Goal: Check status: Check status

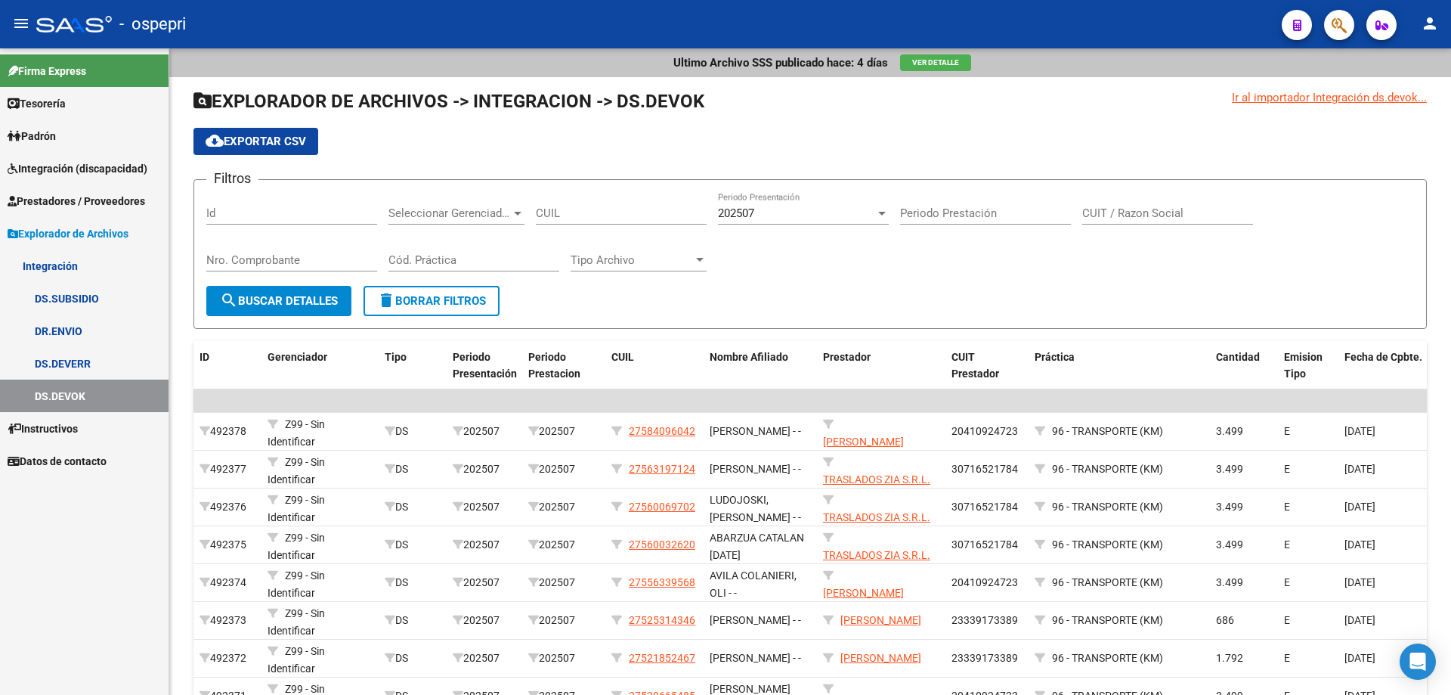
click at [33, 172] on span "Integración (discapacidad)" at bounding box center [78, 168] width 140 height 17
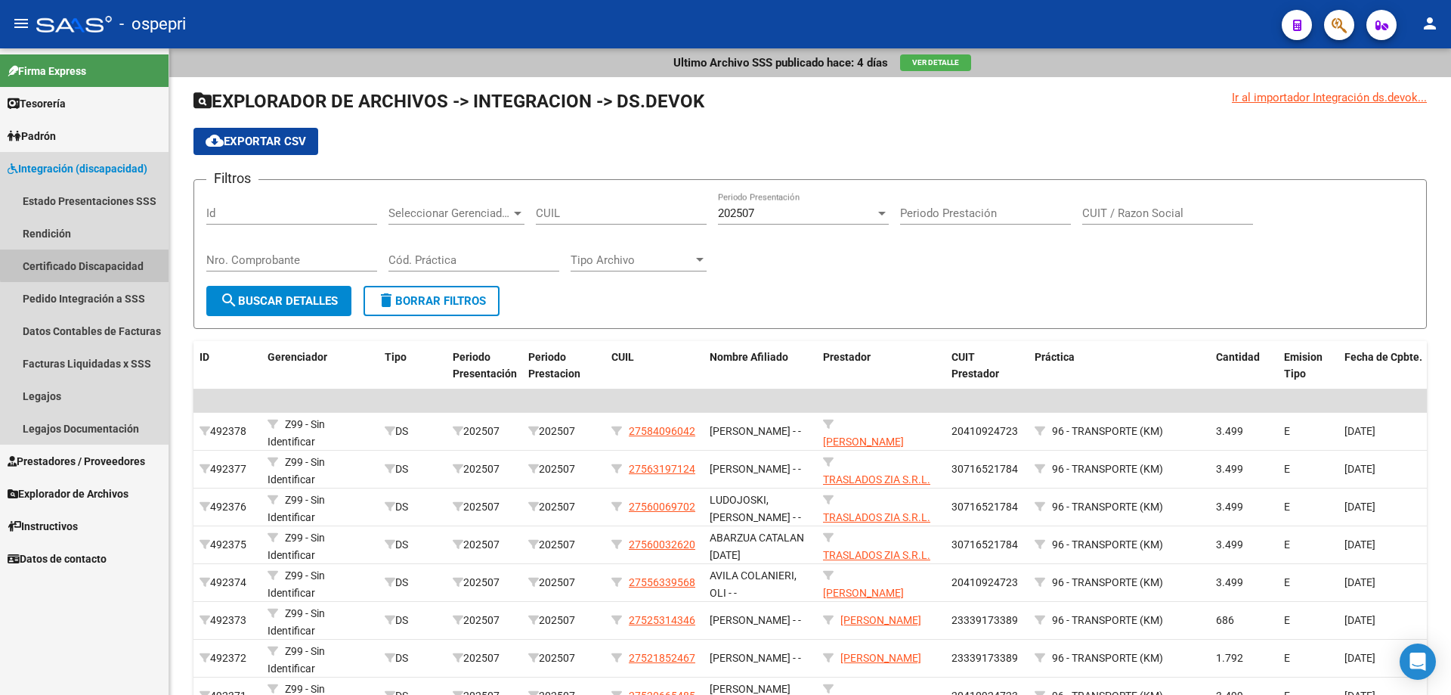
click at [93, 263] on link "Certificado Discapacidad" at bounding box center [84, 265] width 169 height 33
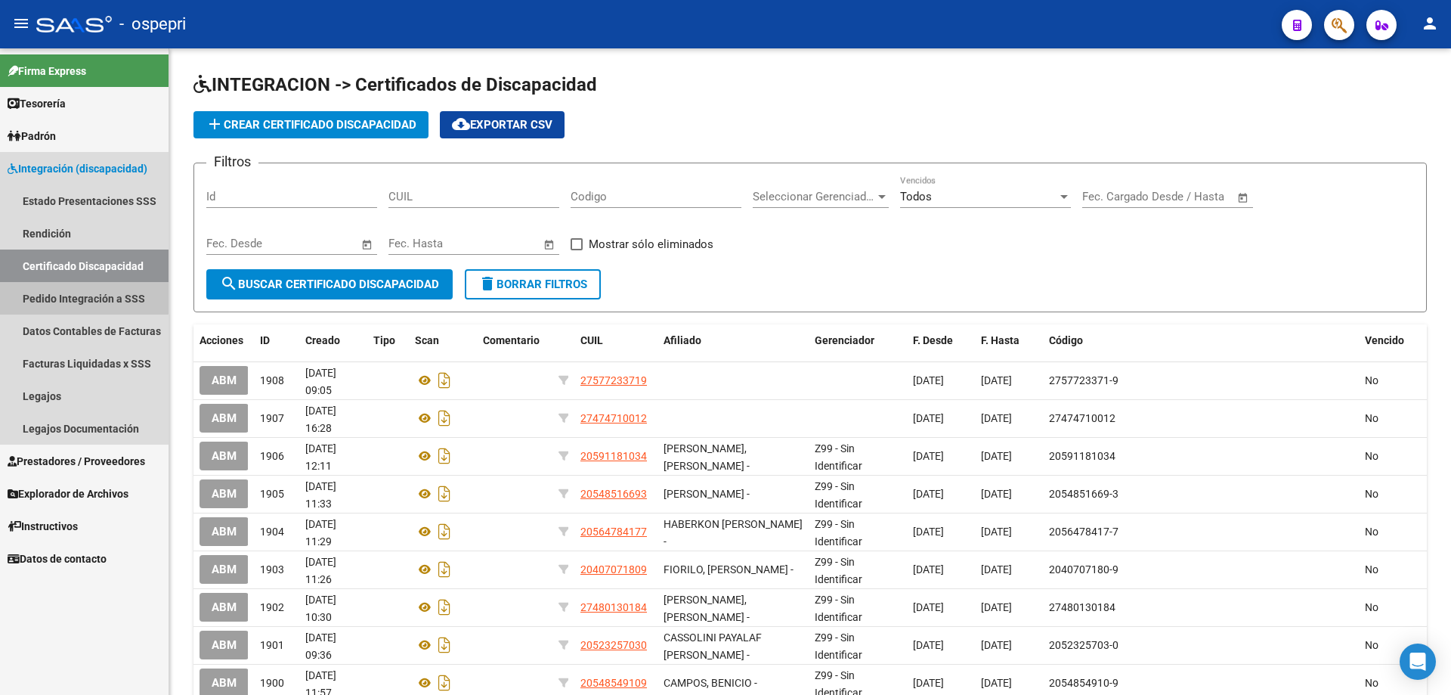
click at [64, 292] on link "Pedido Integración a SSS" at bounding box center [84, 298] width 169 height 33
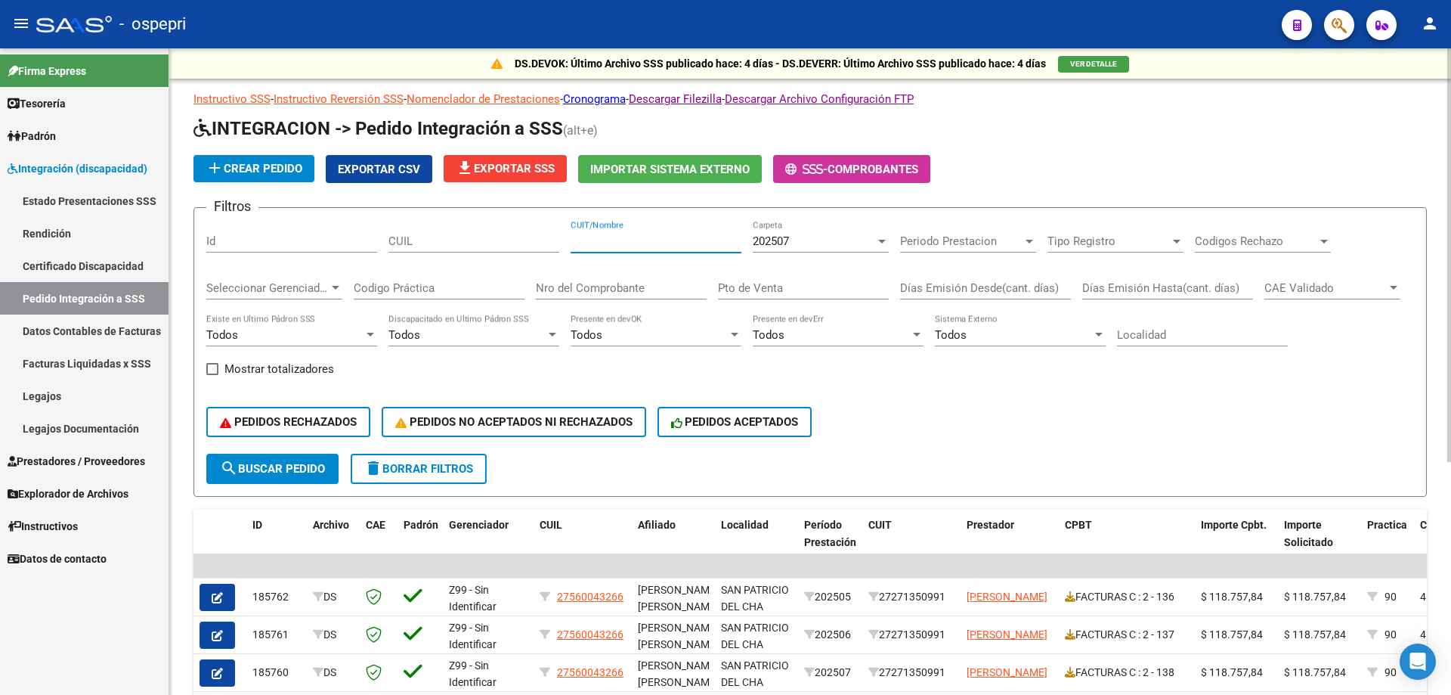
click at [666, 245] on input "CUIT/Nombre" at bounding box center [656, 241] width 171 height 14
click at [645, 240] on input "CUIT/Nombre" at bounding box center [656, 241] width 171 height 14
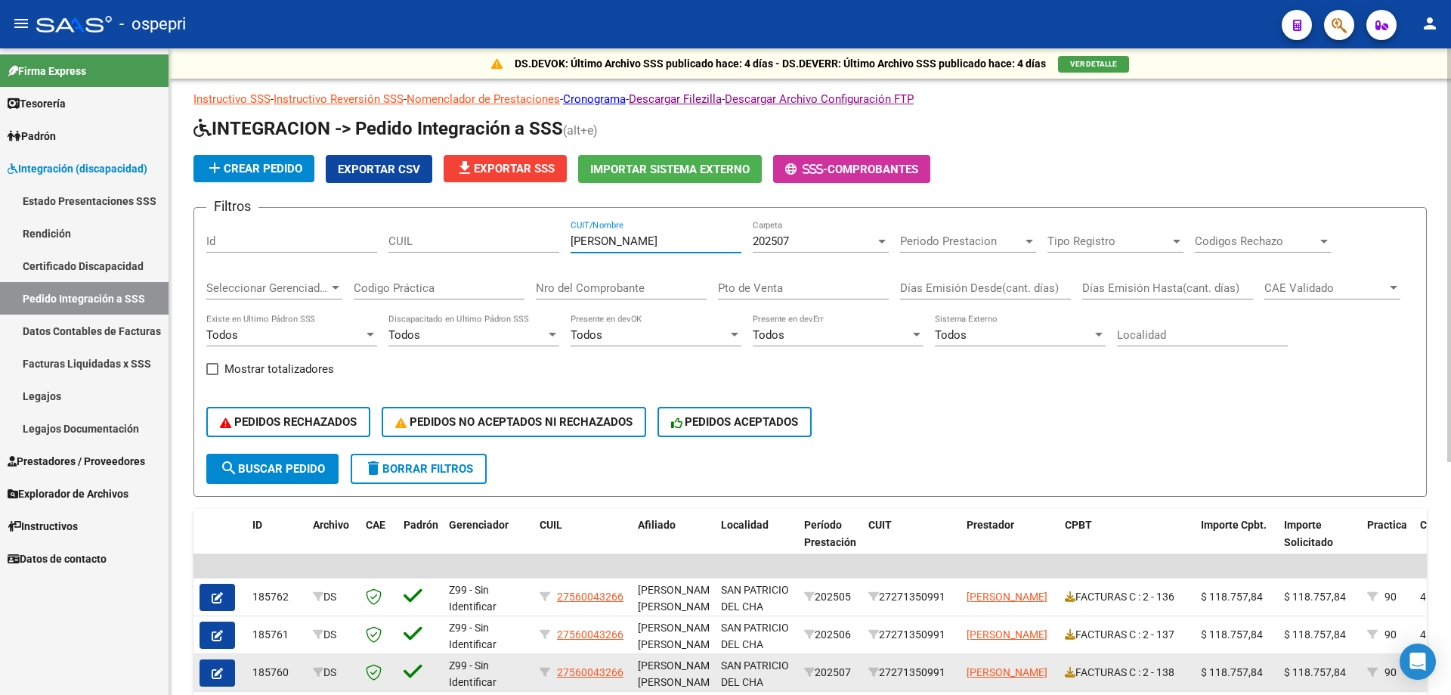
type input "[PERSON_NAME]"
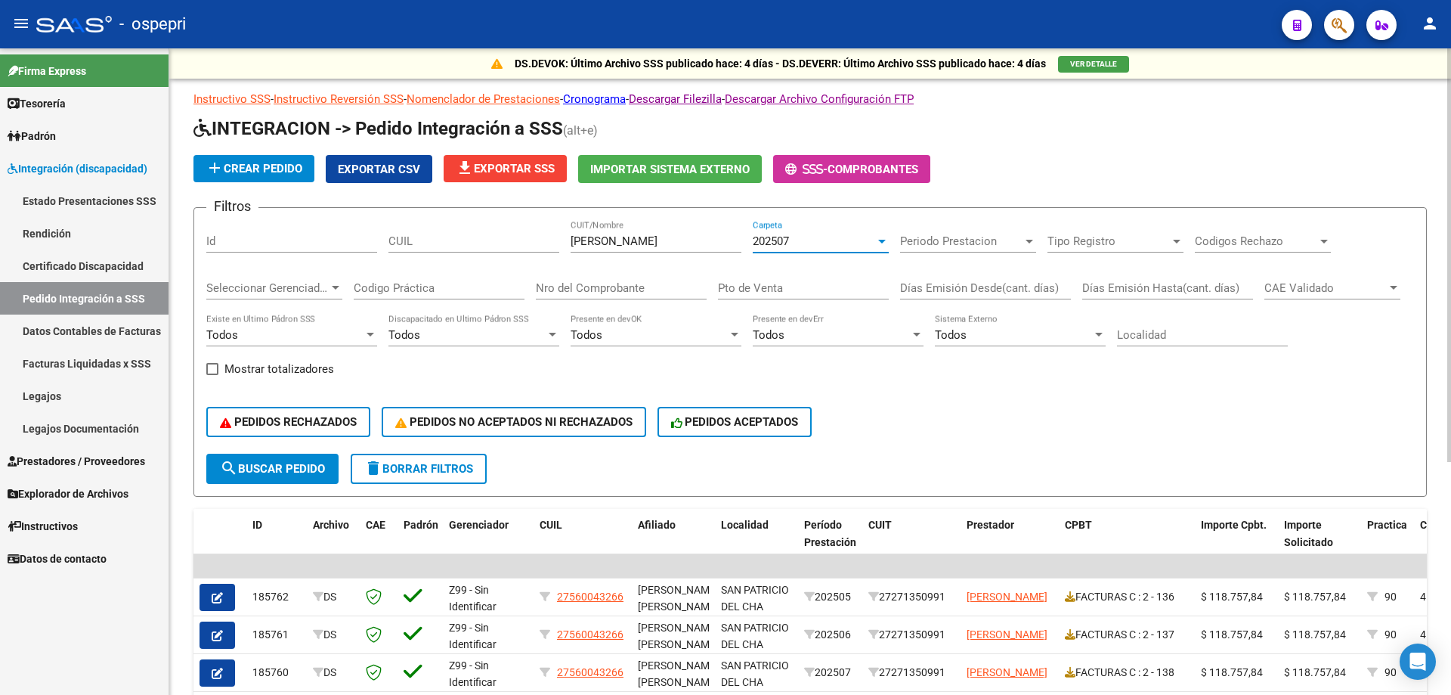
click at [813, 239] on div "202507" at bounding box center [814, 241] width 122 height 14
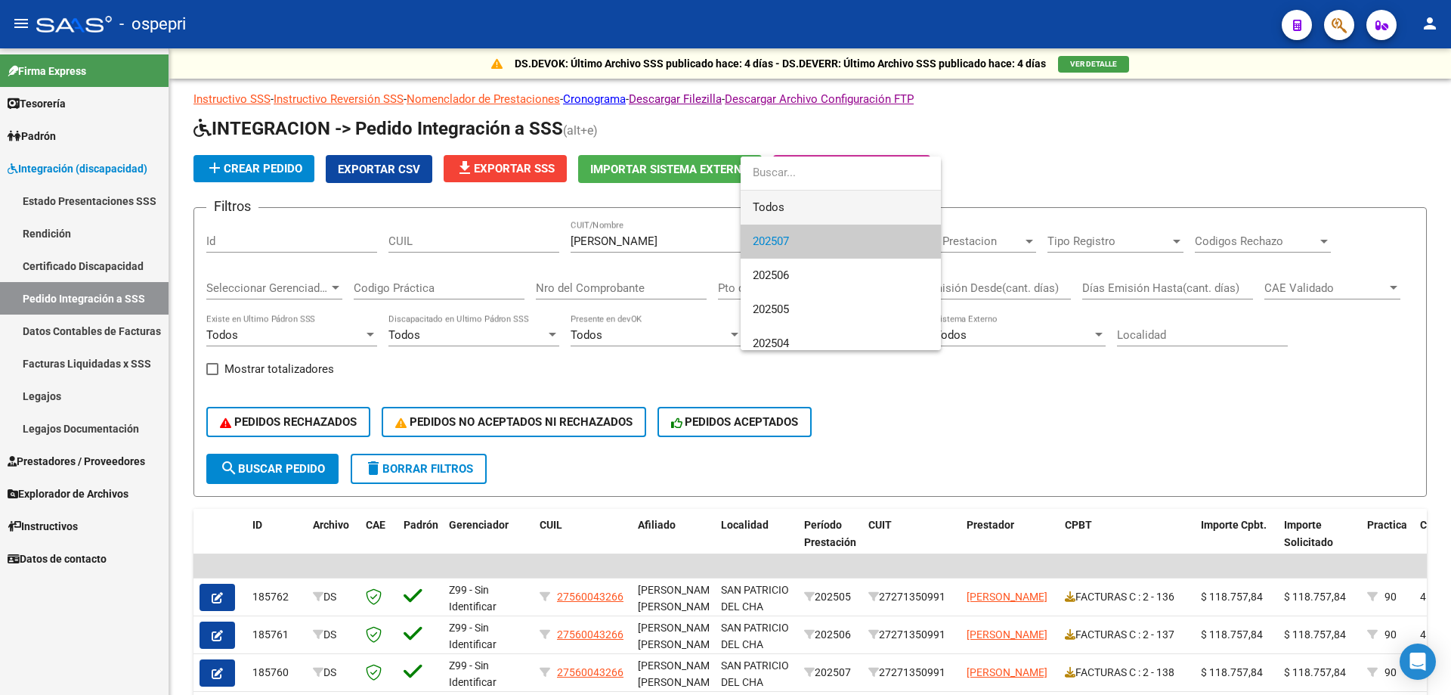
click at [788, 210] on span "Todos" at bounding box center [841, 208] width 176 height 34
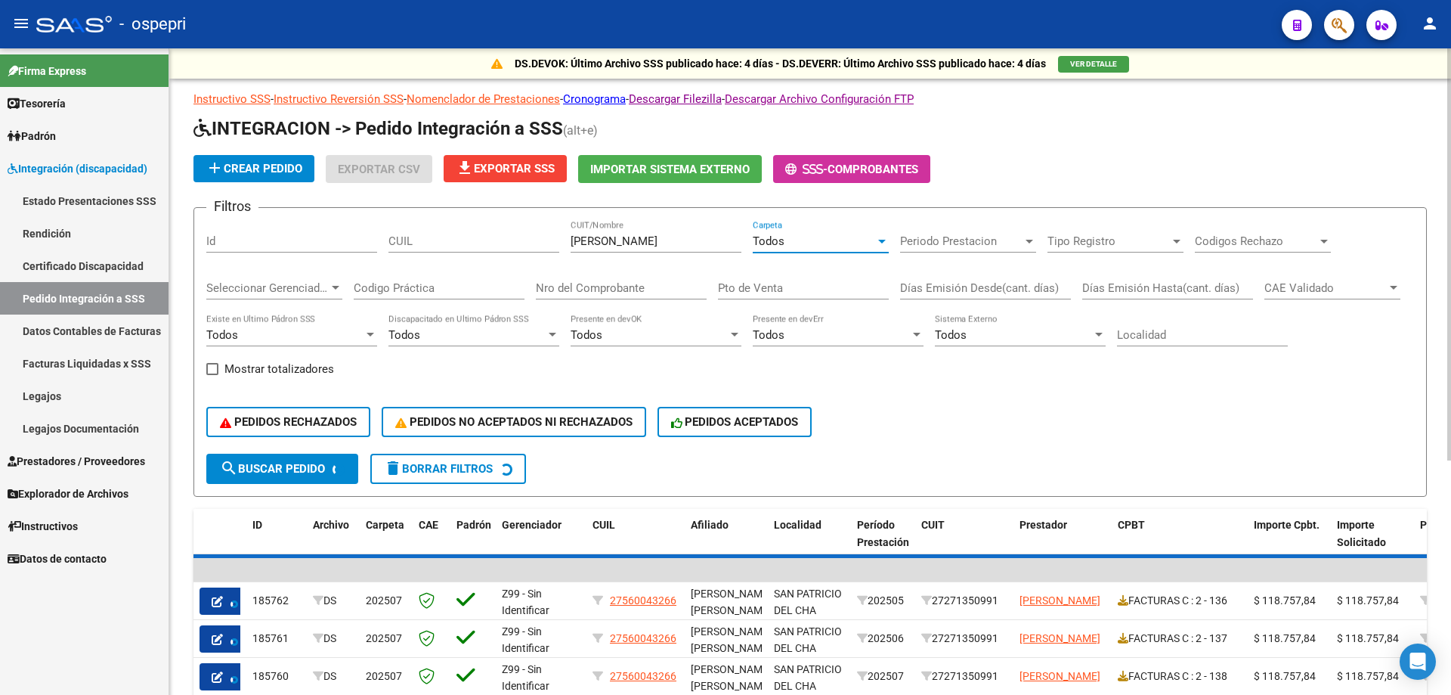
click at [561, 290] on input "Nro del Comprobante" at bounding box center [621, 288] width 171 height 14
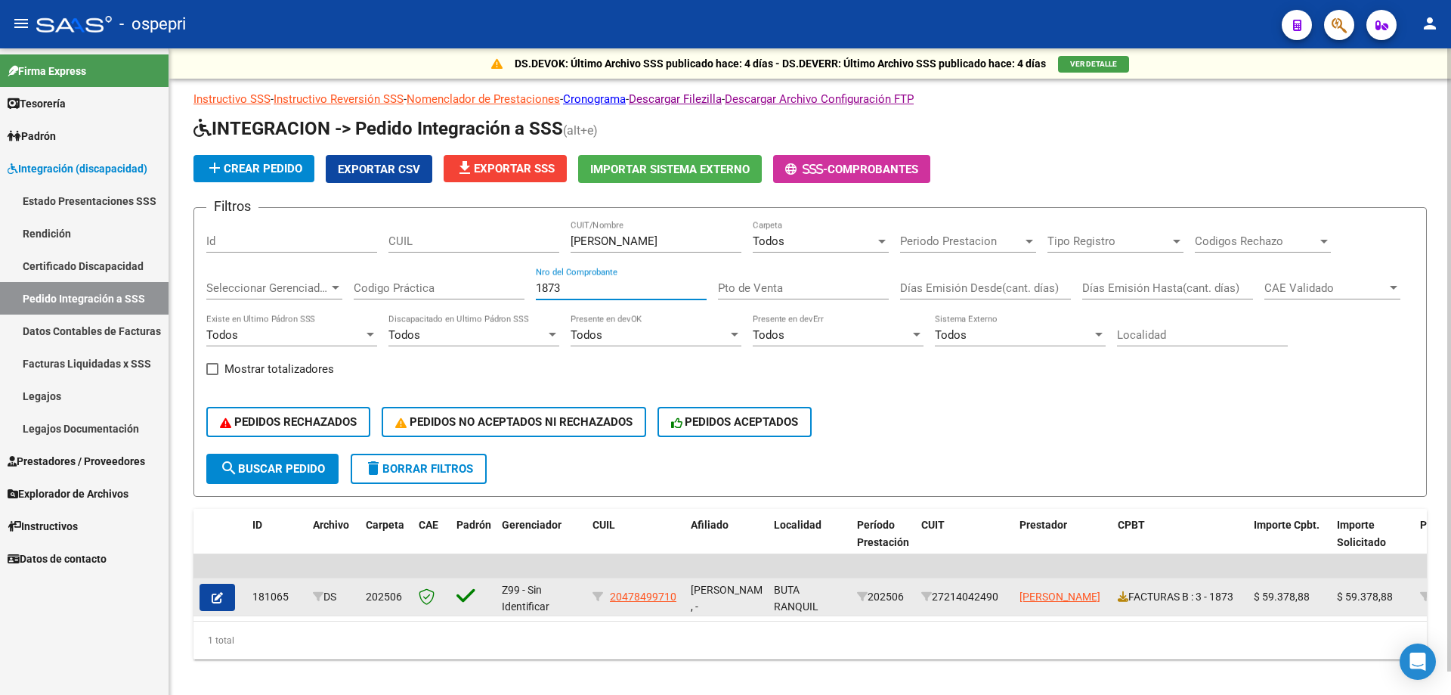
type input "1873"
click at [232, 602] on button "button" at bounding box center [218, 597] width 36 height 27
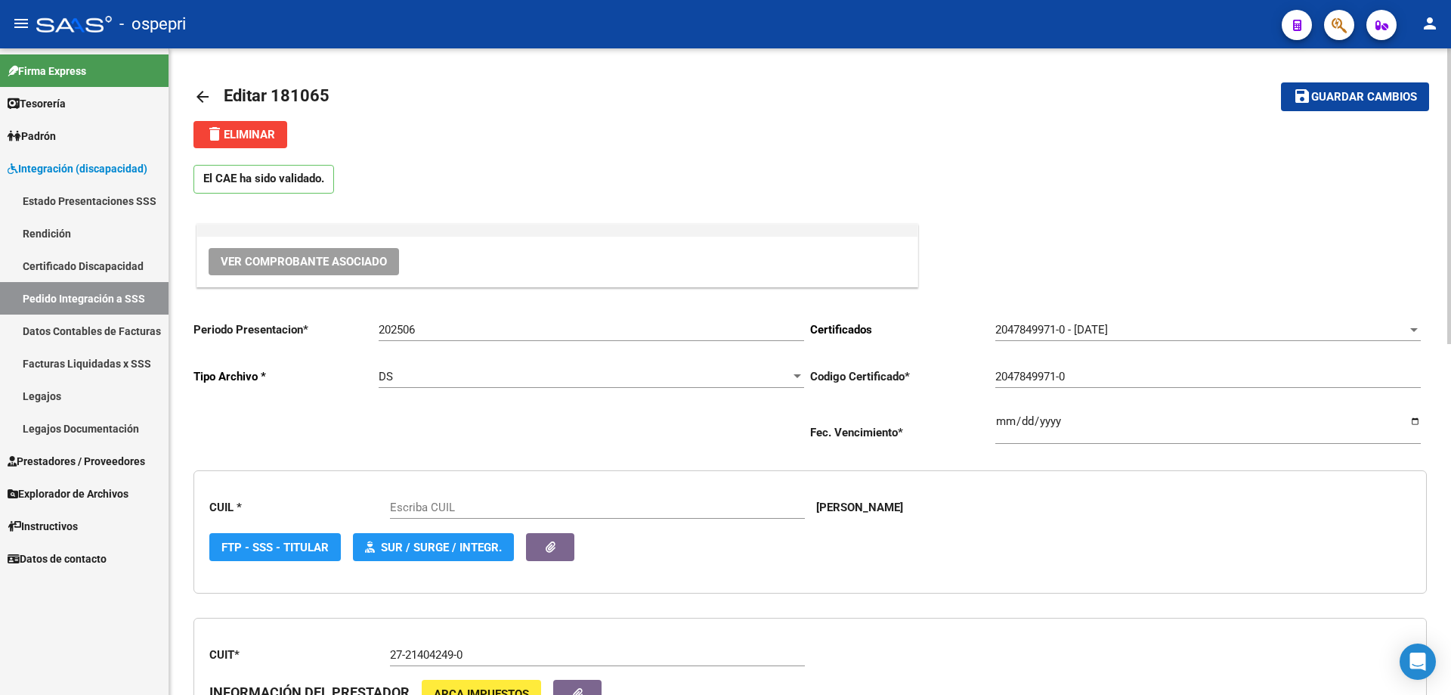
type input "20478499710"
click at [206, 94] on mat-icon "arrow_back" at bounding box center [203, 97] width 18 height 18
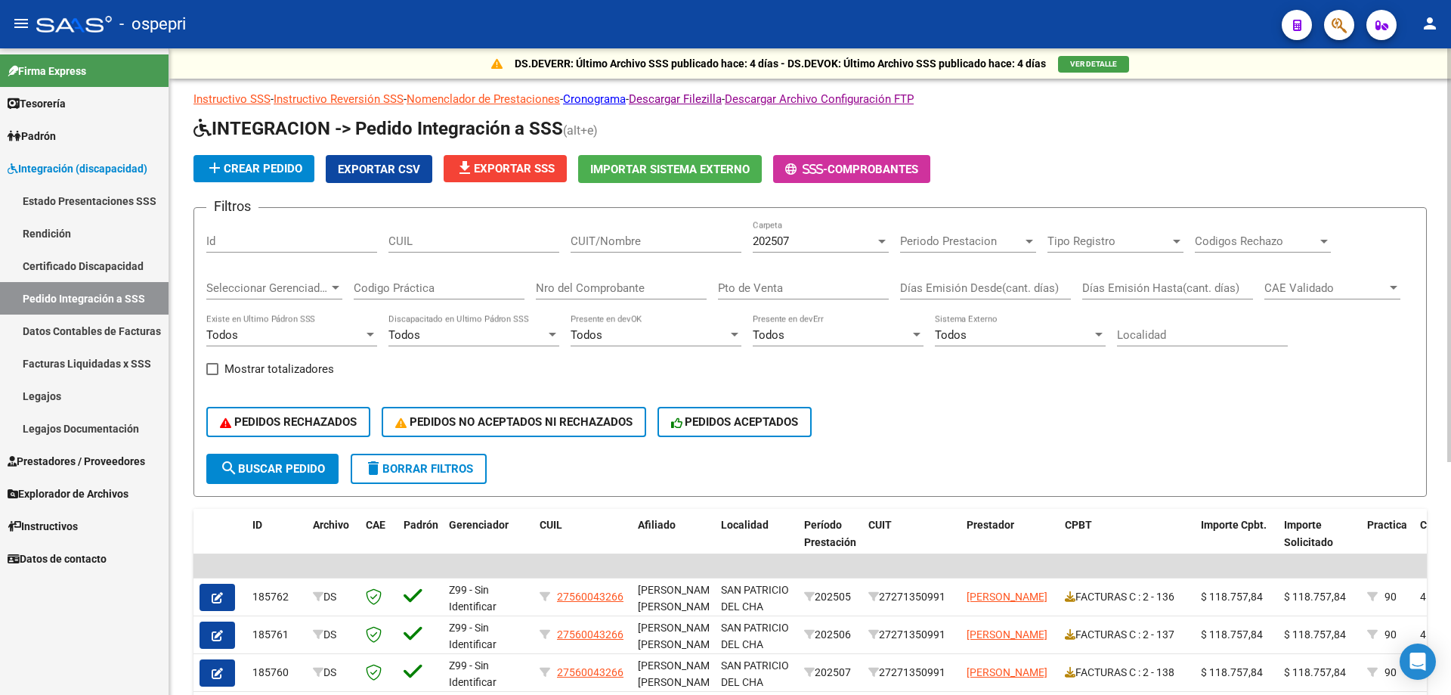
click at [636, 242] on input "CUIT/Nombre" at bounding box center [656, 241] width 171 height 14
type input "AGURRE"
click at [621, 288] on input "Nro del Comprobante" at bounding box center [621, 288] width 171 height 14
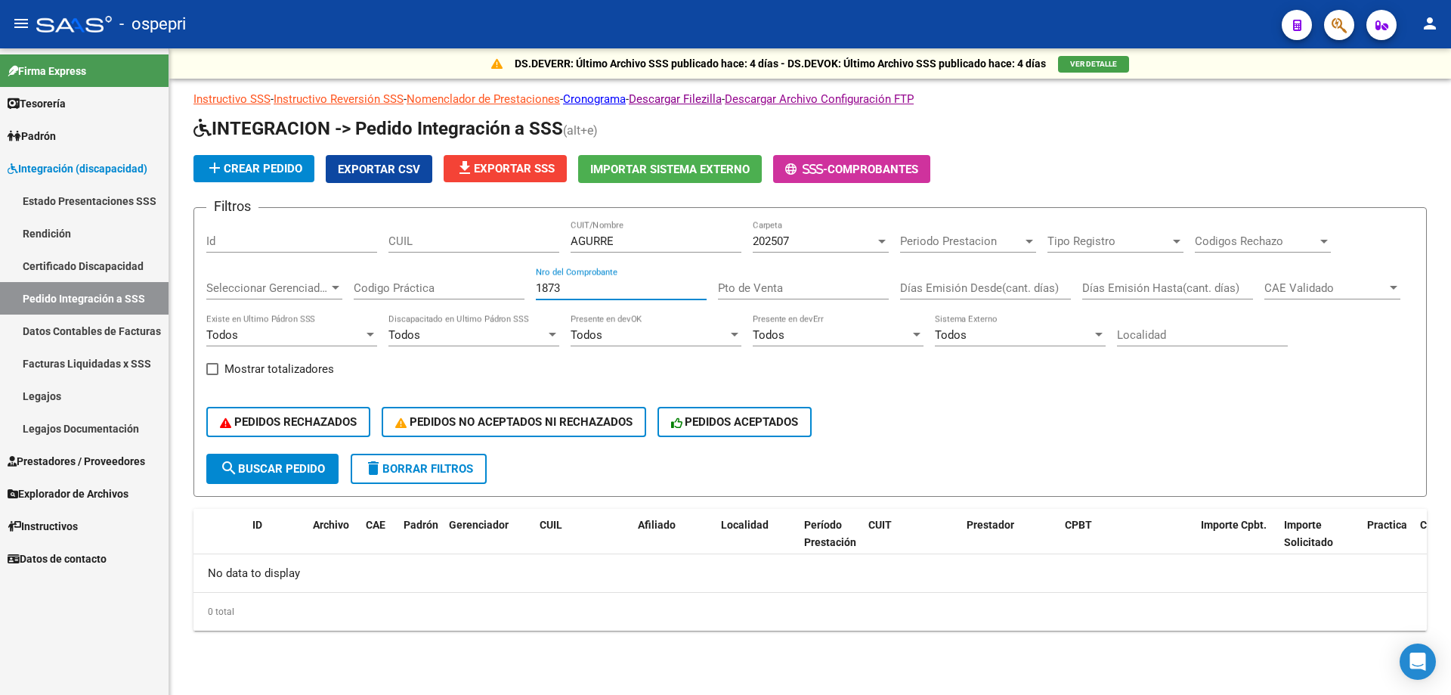
type input "1873"
click at [803, 242] on div "202507" at bounding box center [814, 241] width 122 height 14
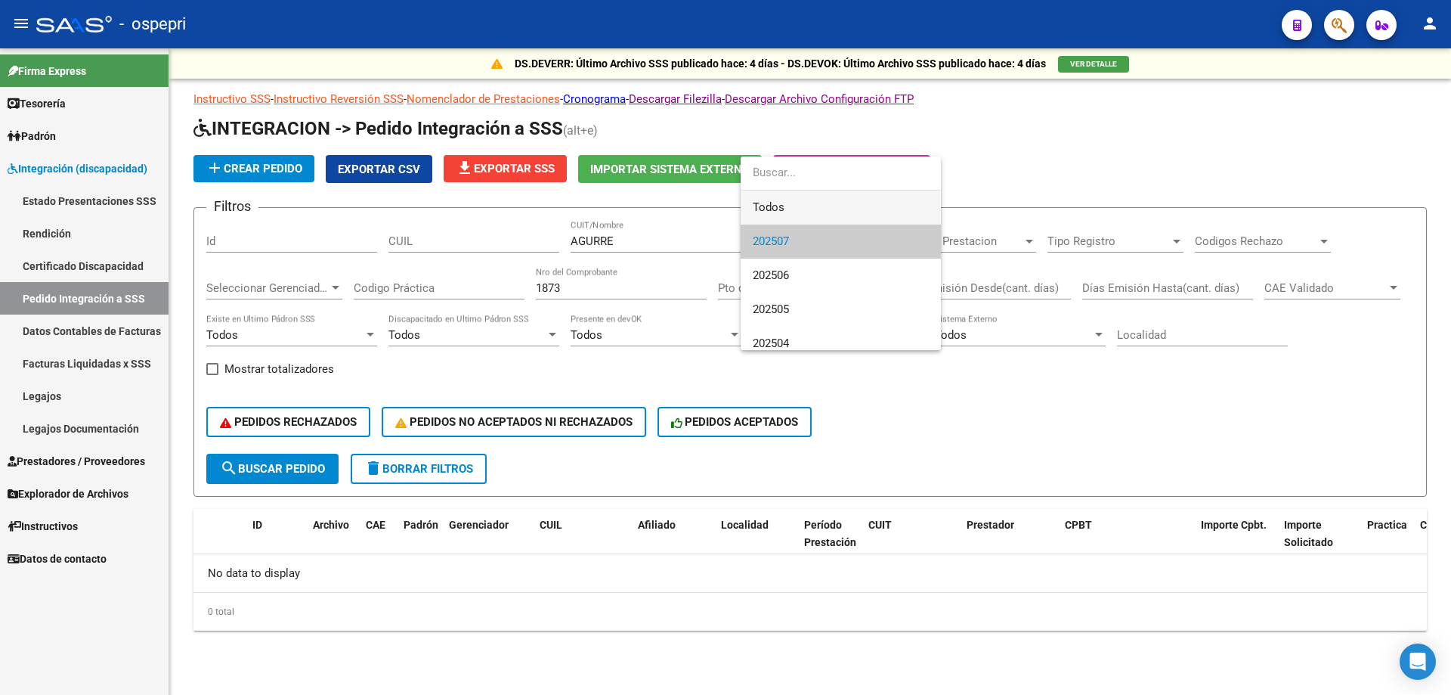
click at [811, 206] on span "Todos" at bounding box center [841, 208] width 176 height 34
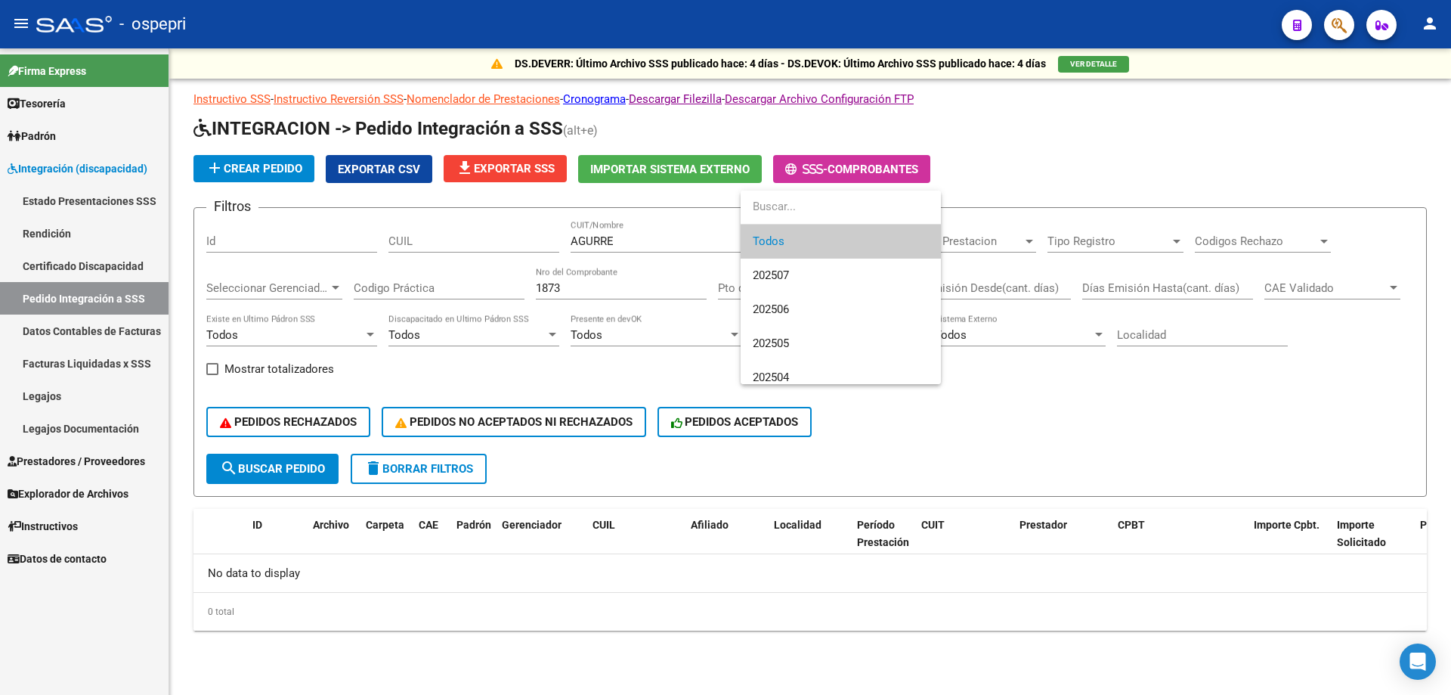
click at [593, 246] on div at bounding box center [725, 347] width 1451 height 695
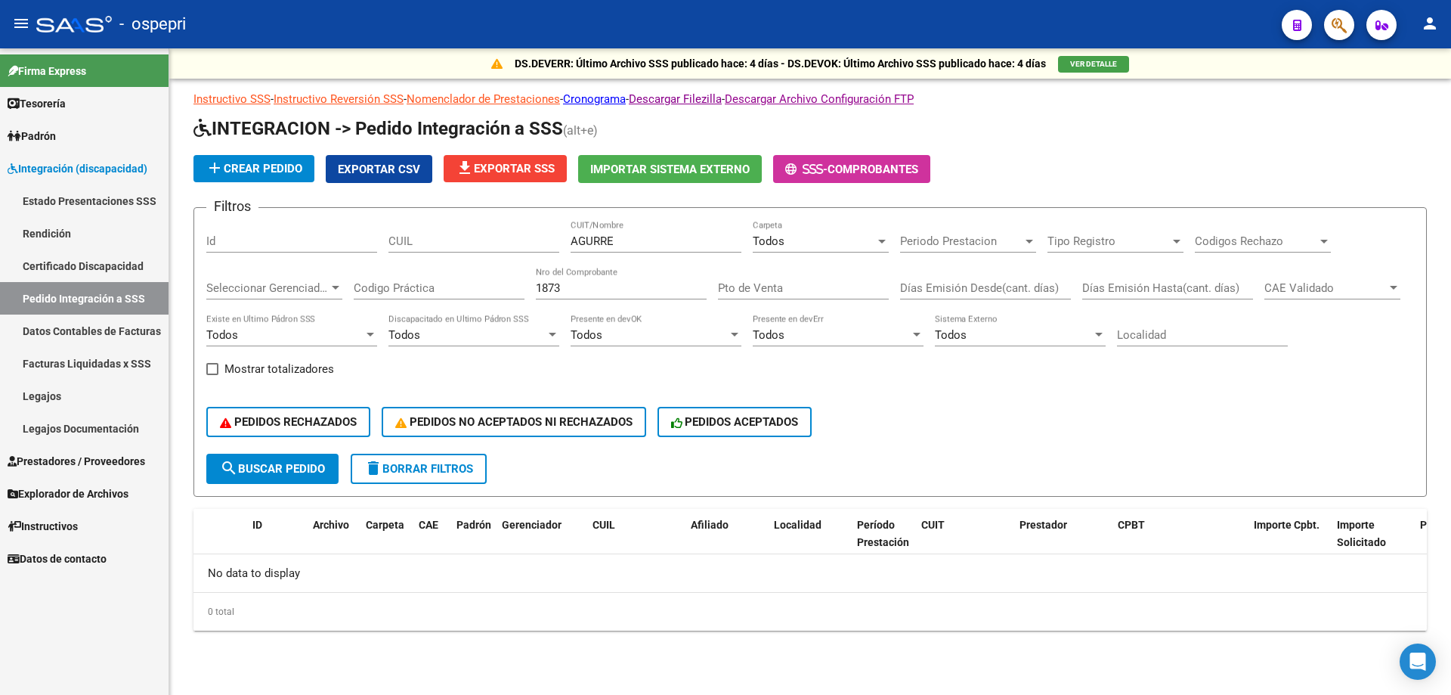
click at [593, 245] on input "AGURRE" at bounding box center [656, 241] width 171 height 14
click at [599, 240] on input "AGURRE" at bounding box center [656, 241] width 171 height 14
click at [592, 245] on input "AGURRE" at bounding box center [656, 241] width 171 height 14
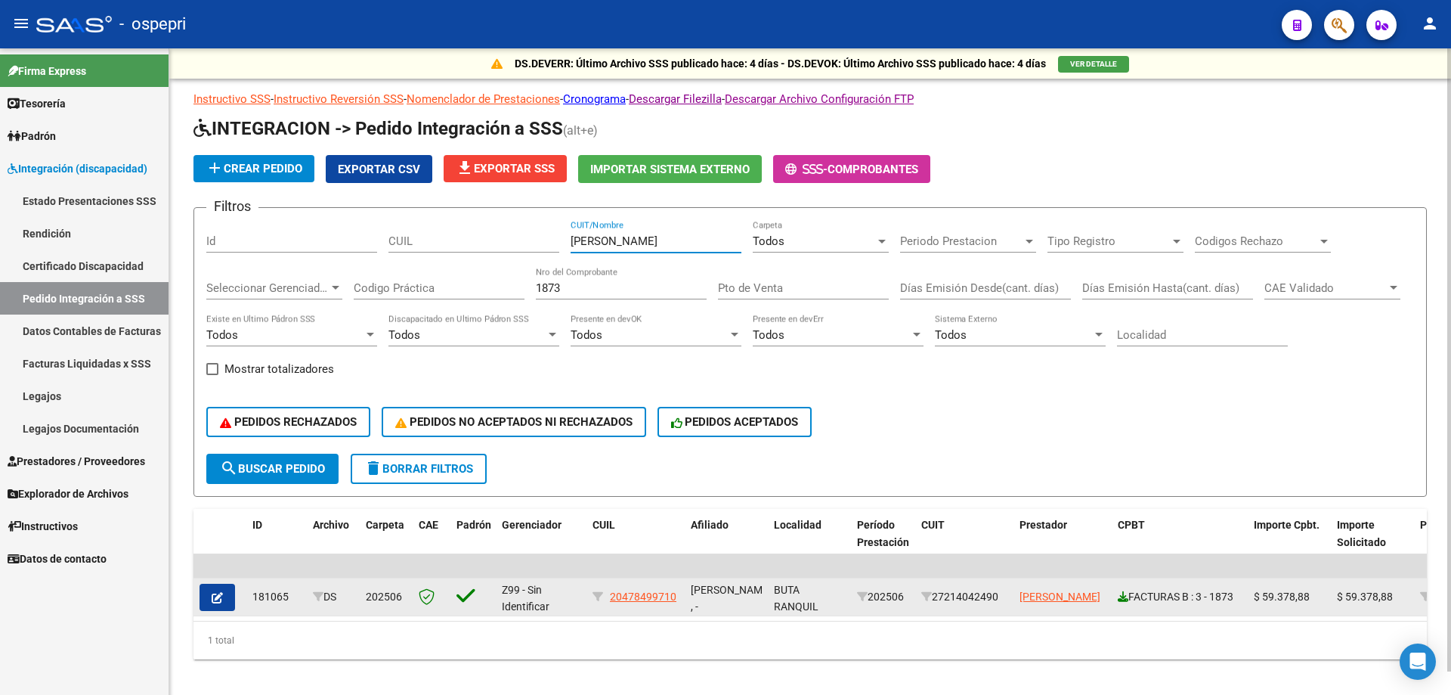
type input "[PERSON_NAME]"
click at [1122, 597] on icon at bounding box center [1123, 596] width 11 height 11
